Goal: Task Accomplishment & Management: Complete application form

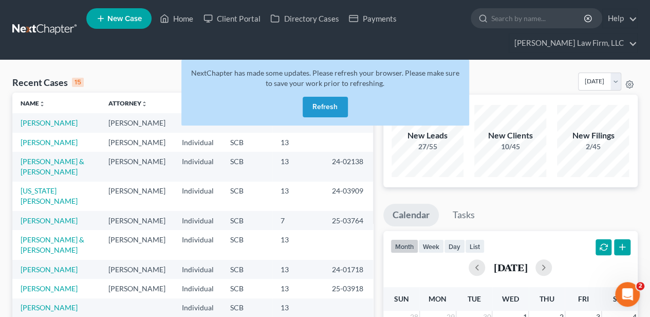
click at [334, 108] on button "Refresh" at bounding box center [325, 107] width 45 height 21
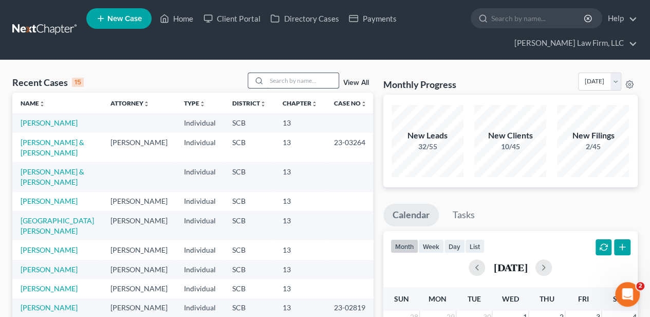
click at [281, 82] on input "search" at bounding box center [303, 80] width 72 height 15
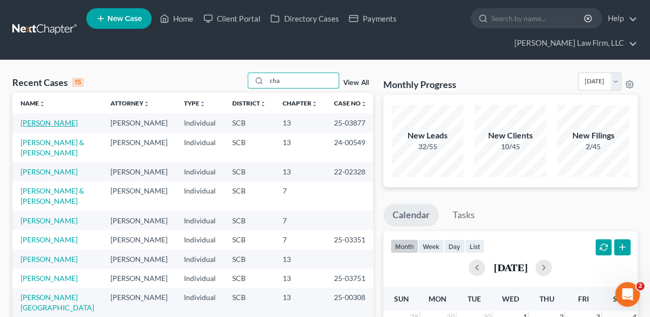
type input "cha"
click at [60, 124] on link "[PERSON_NAME]" at bounding box center [49, 122] width 57 height 9
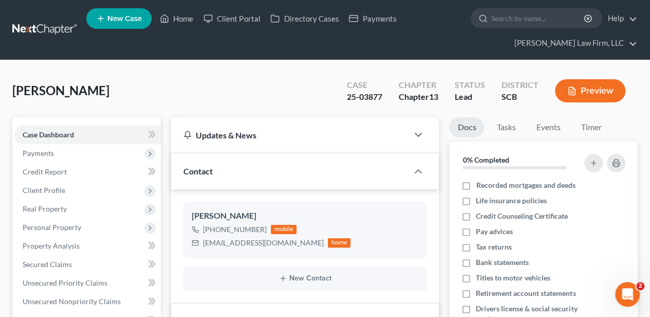
select select "2"
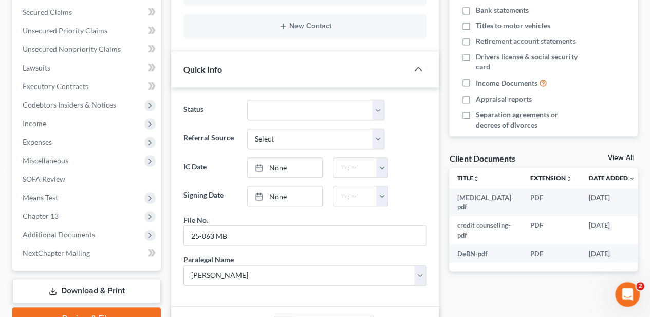
scroll to position [274, 0]
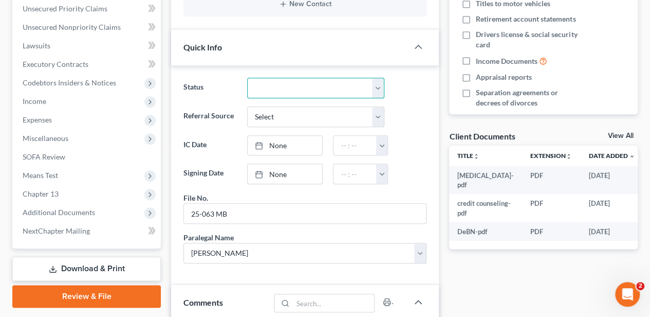
click at [282, 80] on select "Discharged Dismissed Filed In Progress Lead Lost Lead Ready to File To Review W…" at bounding box center [316, 88] width 138 height 21
select select "2"
click at [247, 78] on select "Discharged Dismissed Filed In Progress Lead Lost Lead Ready to File To Review W…" at bounding box center [316, 88] width 138 height 21
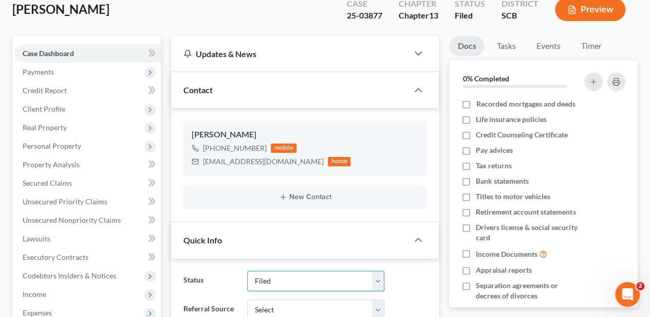
scroll to position [0, 0]
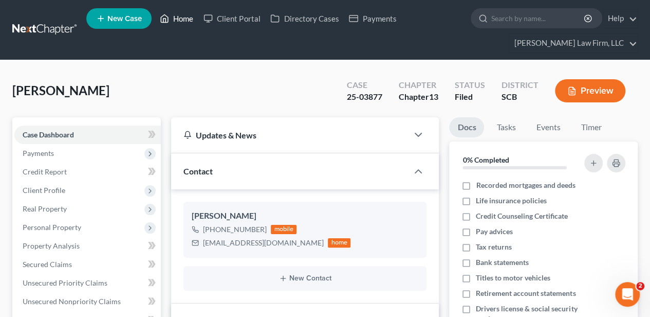
click at [190, 25] on link "Home" at bounding box center [177, 18] width 44 height 19
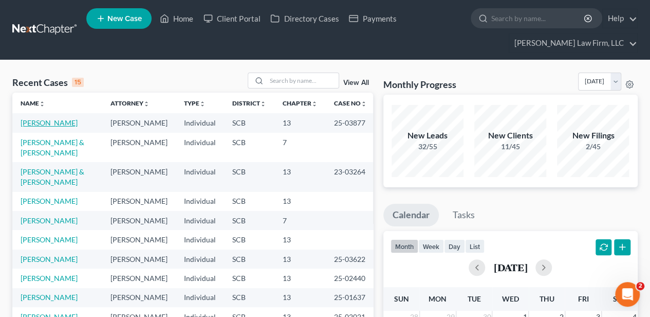
click at [70, 122] on link "[PERSON_NAME]" at bounding box center [49, 122] width 57 height 9
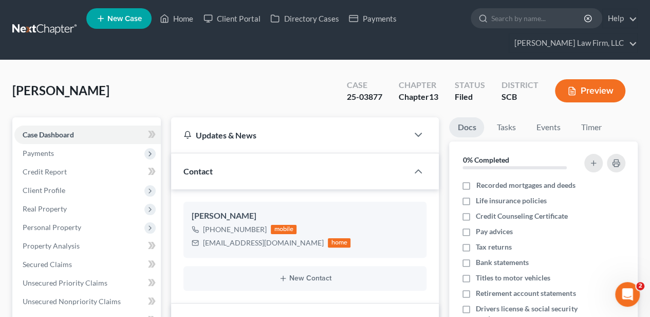
select select "2"
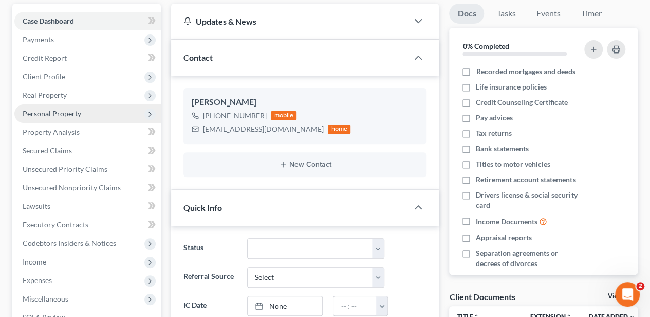
scroll to position [103, 0]
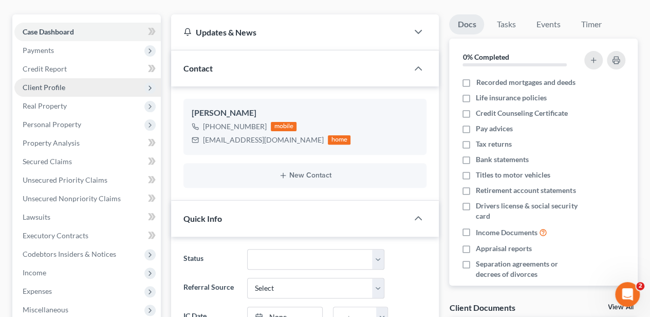
click at [44, 83] on span "Client Profile" at bounding box center [44, 87] width 43 height 9
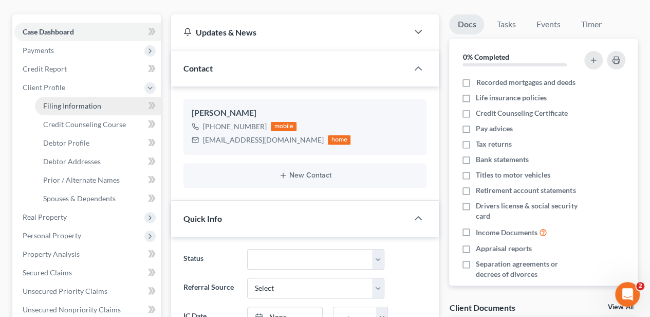
click at [64, 106] on span "Filing Information" at bounding box center [72, 105] width 58 height 9
select select "1"
select select "0"
select select "3"
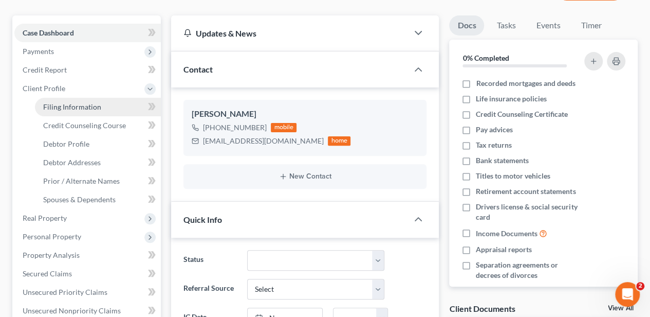
select select "72"
select select "0"
select select "42"
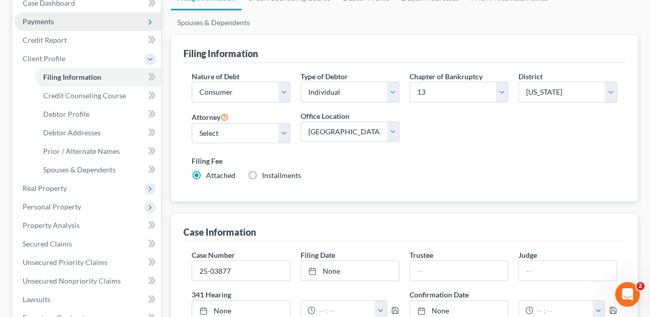
scroll to position [171, 0]
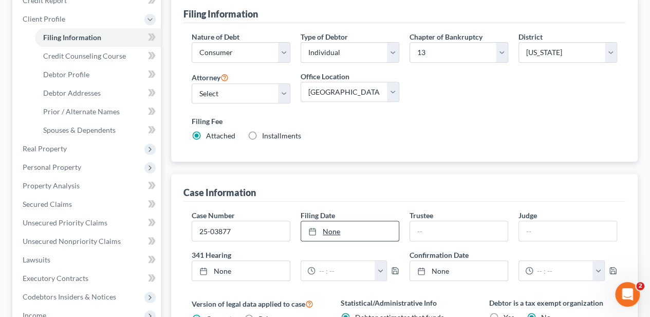
click at [329, 221] on link "None" at bounding box center [350, 231] width 98 height 20
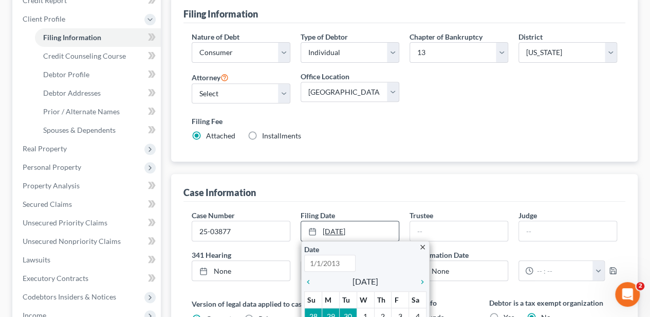
type input "10/7/2025"
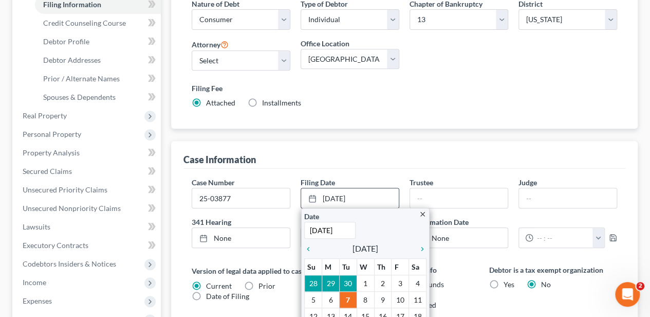
scroll to position [206, 0]
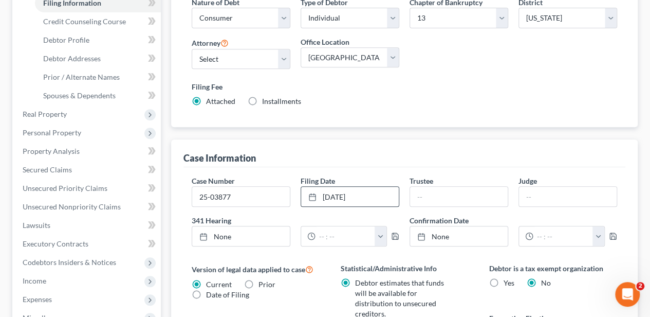
click at [294, 175] on div "Case Number 25-03877" at bounding box center [241, 190] width 109 height 31
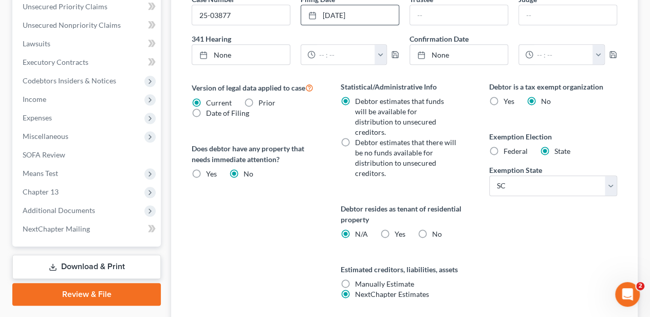
scroll to position [429, 0]
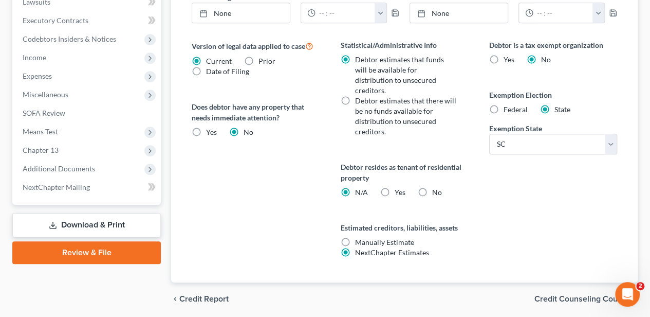
click at [563, 295] on span "Credit Counseling Course" at bounding box center [582, 299] width 95 height 8
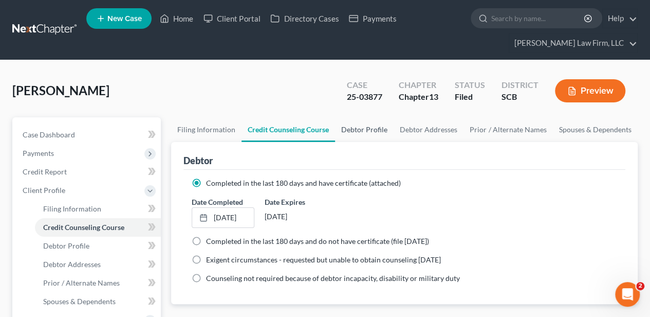
click at [356, 125] on link "Debtor Profile" at bounding box center [364, 129] width 59 height 25
select select "0"
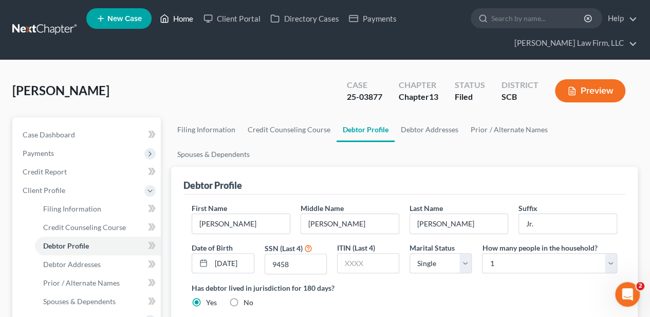
click at [178, 20] on link "Home" at bounding box center [177, 18] width 44 height 19
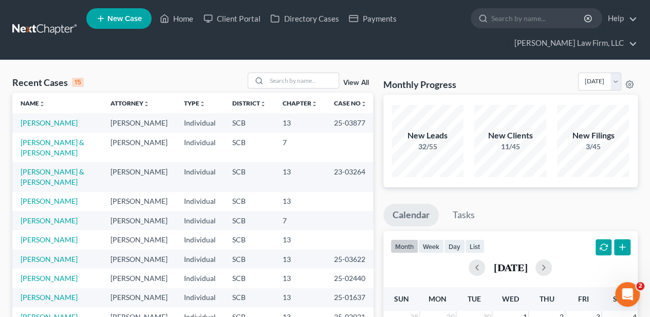
click at [589, 145] on div "3/45" at bounding box center [593, 146] width 72 height 10
